Goal: Information Seeking & Learning: Learn about a topic

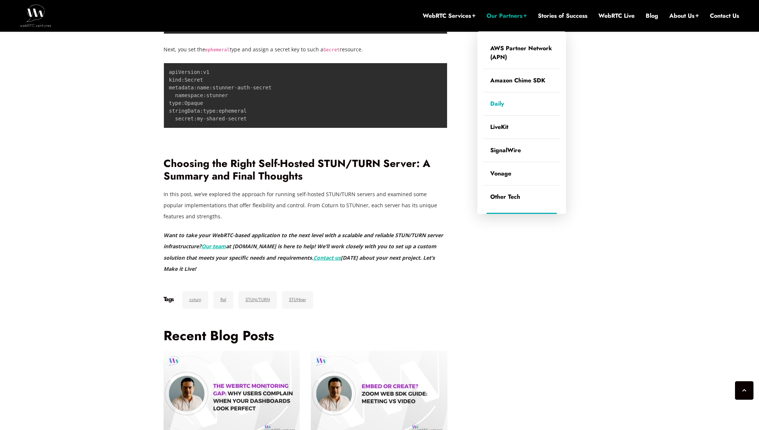
click at [542, 105] on link "Daily" at bounding box center [521, 103] width 77 height 23
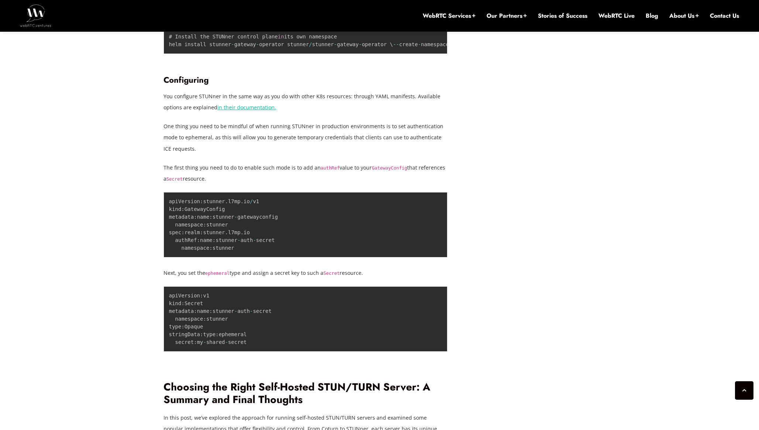
scroll to position [2371, 0]
